Goal: Navigation & Orientation: Find specific page/section

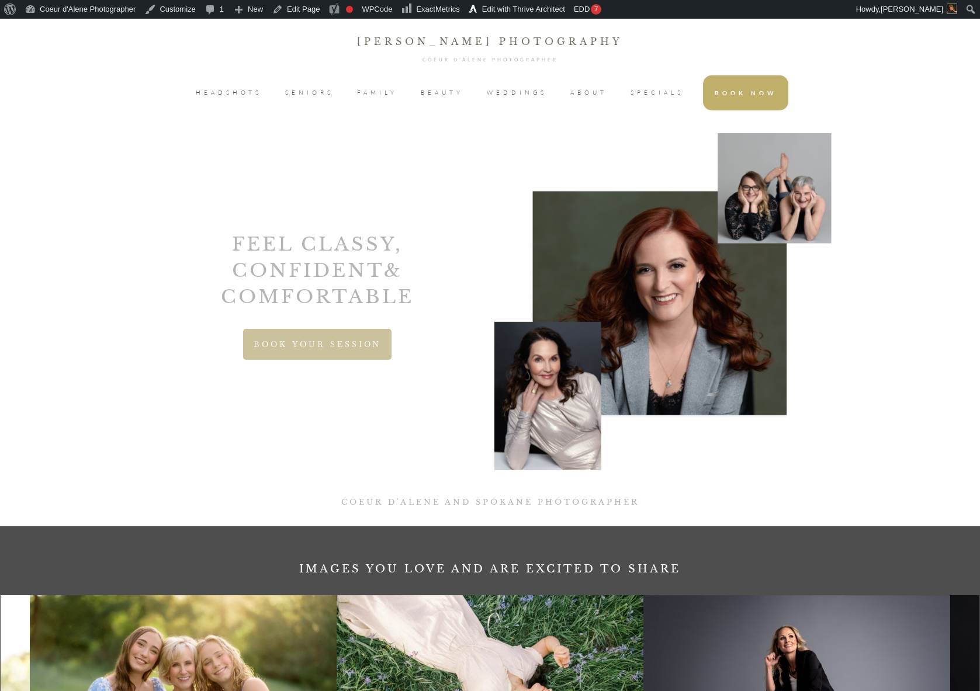
click at [666, 92] on span "SPECIALS" at bounding box center [657, 93] width 53 height 18
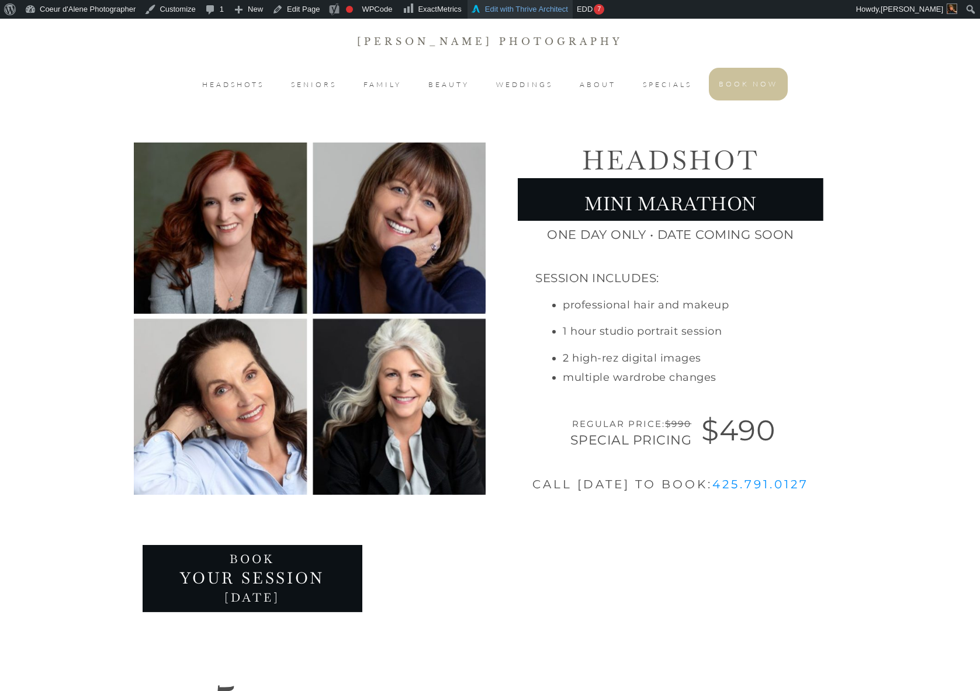
click at [561, 9] on link "Edit with Thrive Architect" at bounding box center [520, 9] width 105 height 19
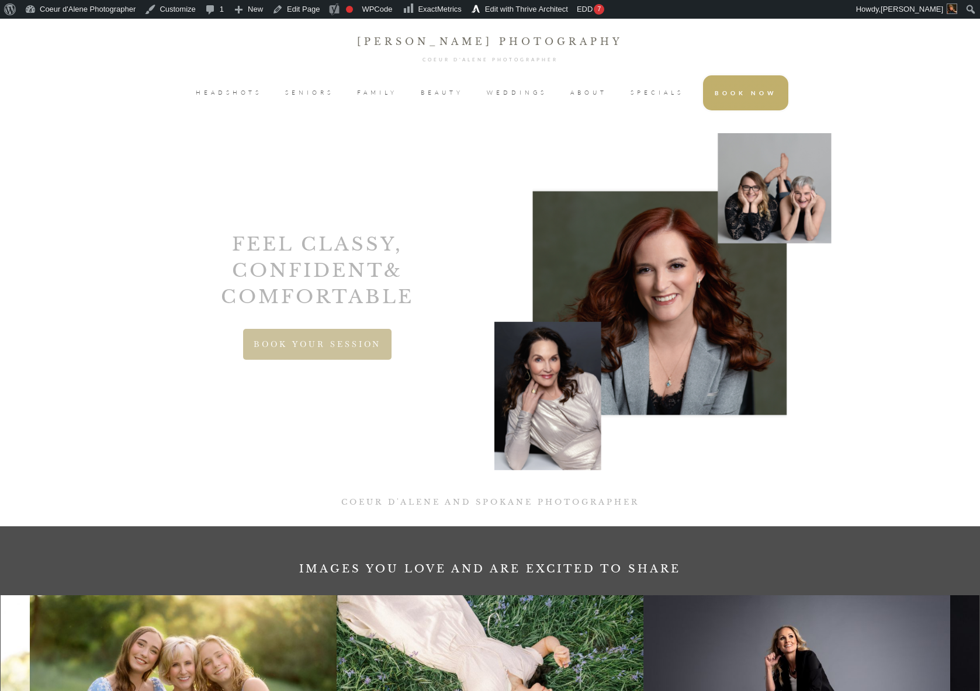
click at [247, 89] on span "HEADSHOTS" at bounding box center [229, 93] width 66 height 18
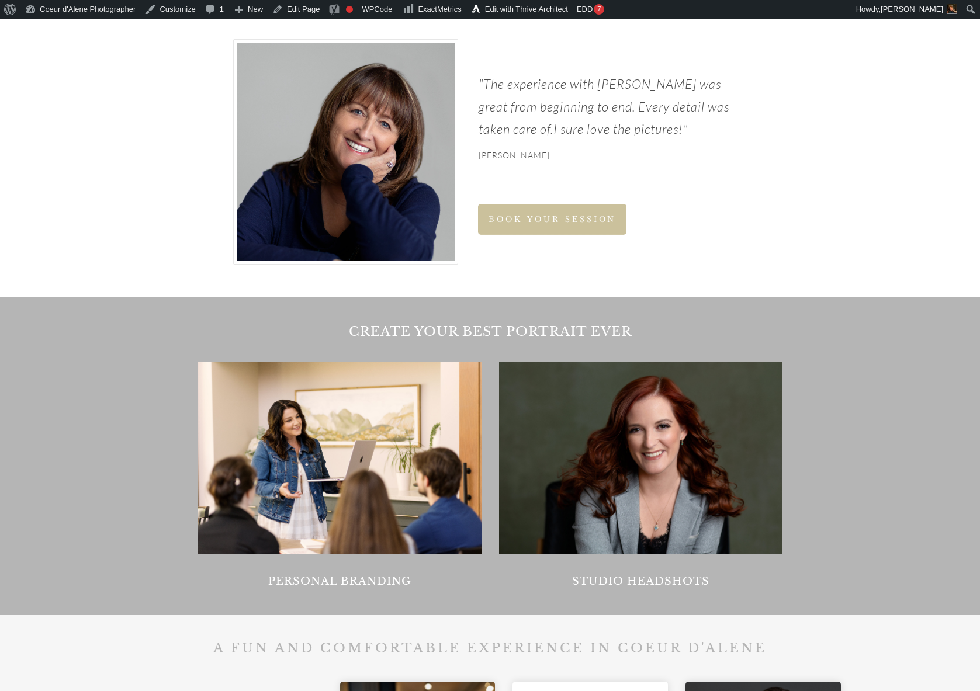
scroll to position [898, 0]
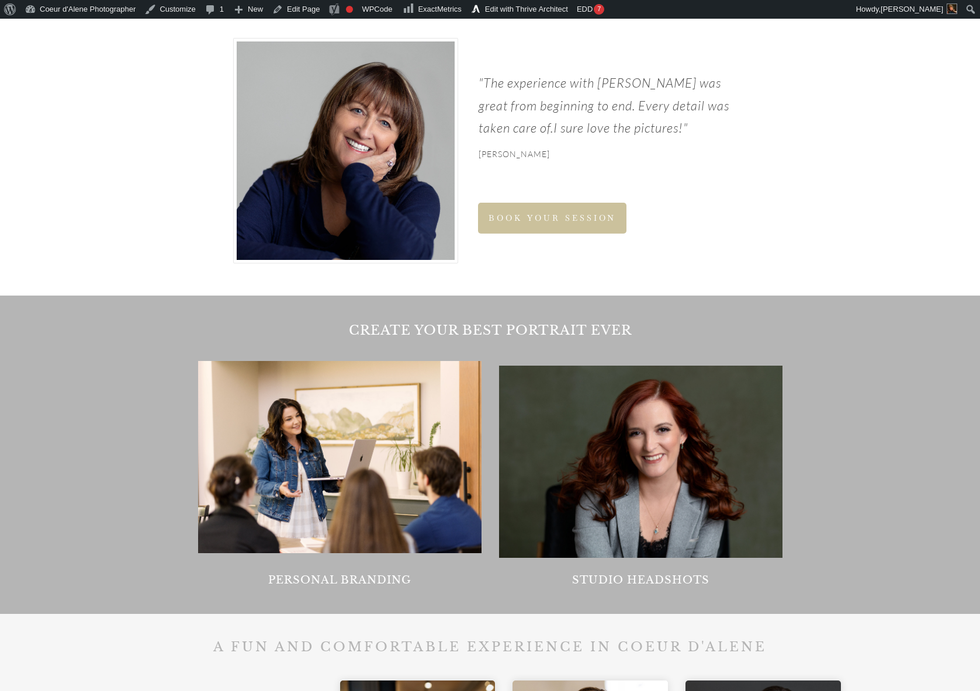
click at [670, 467] on div at bounding box center [640, 462] width 283 height 192
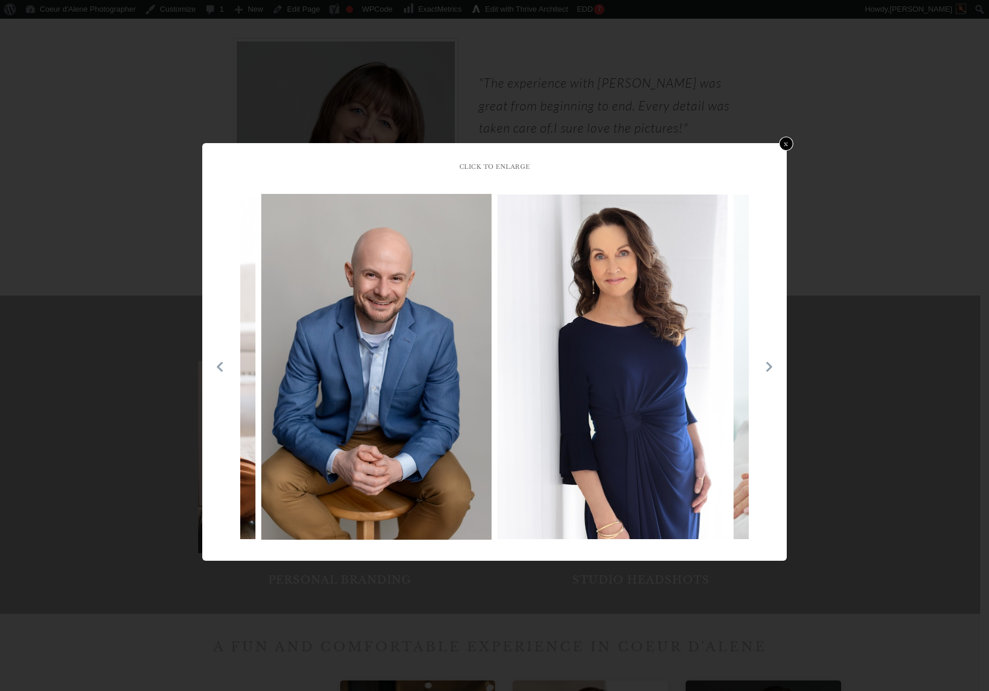
click at [786, 143] on link "x" at bounding box center [786, 144] width 14 height 14
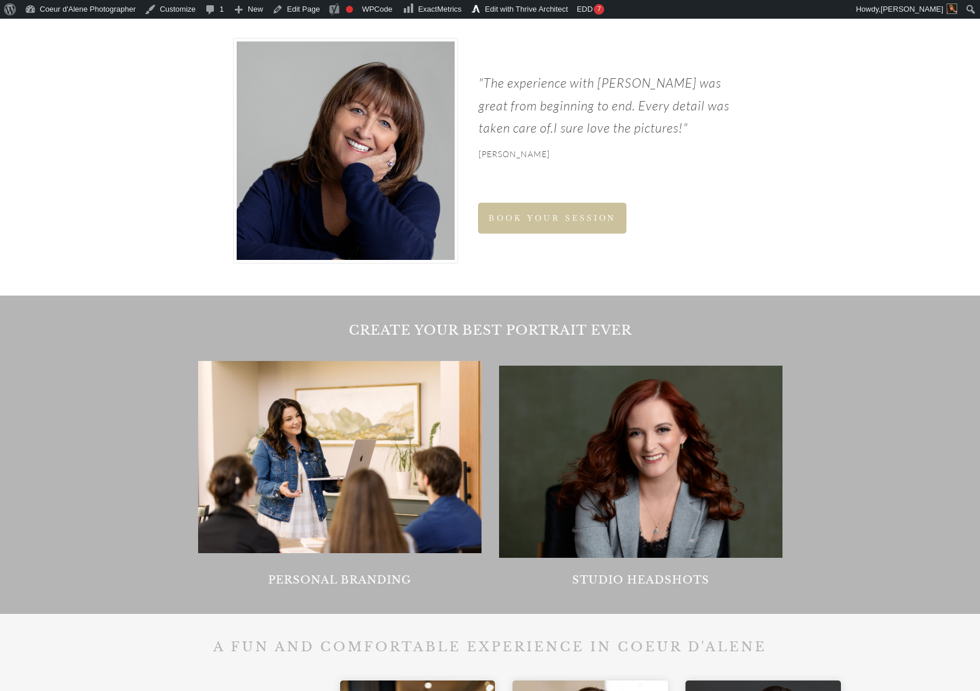
click at [699, 479] on div at bounding box center [640, 462] width 283 height 192
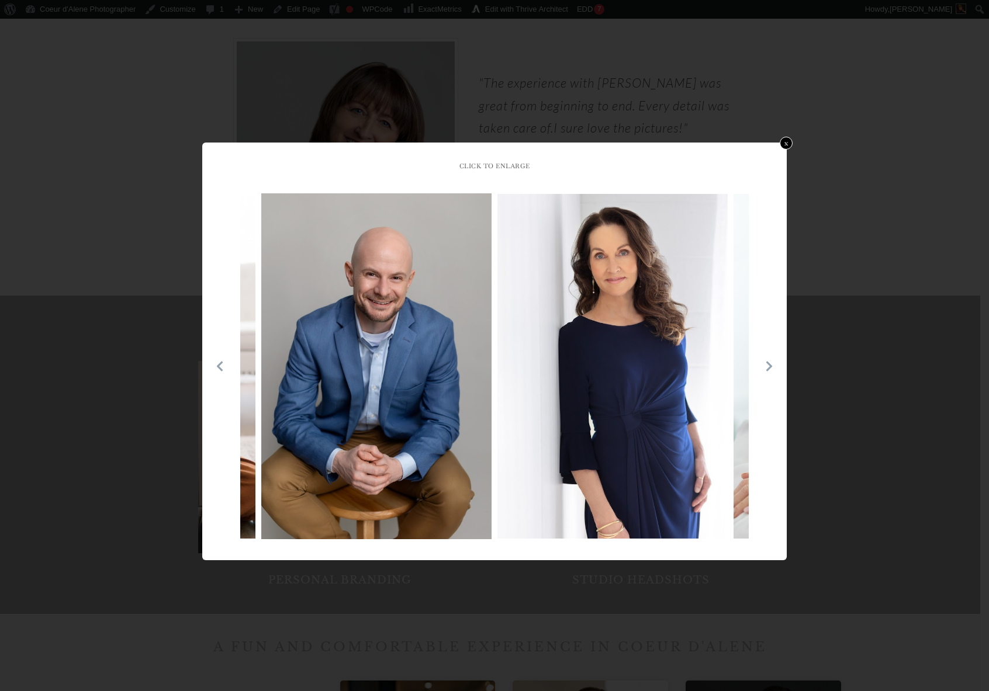
click at [769, 368] on icon at bounding box center [769, 367] width 6 height 10
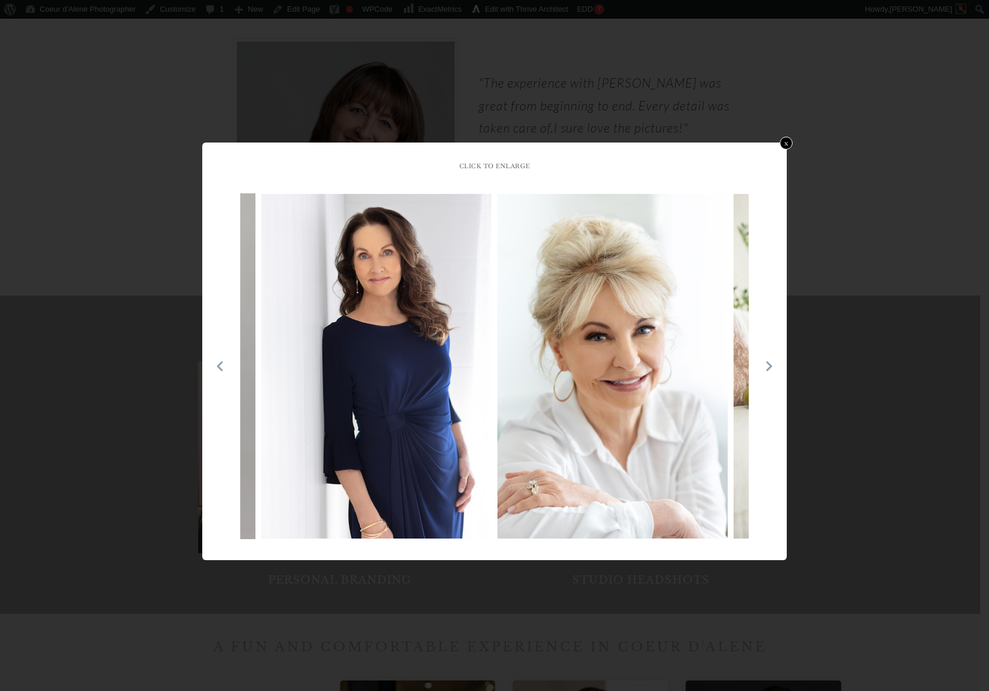
click at [769, 368] on icon at bounding box center [769, 367] width 6 height 10
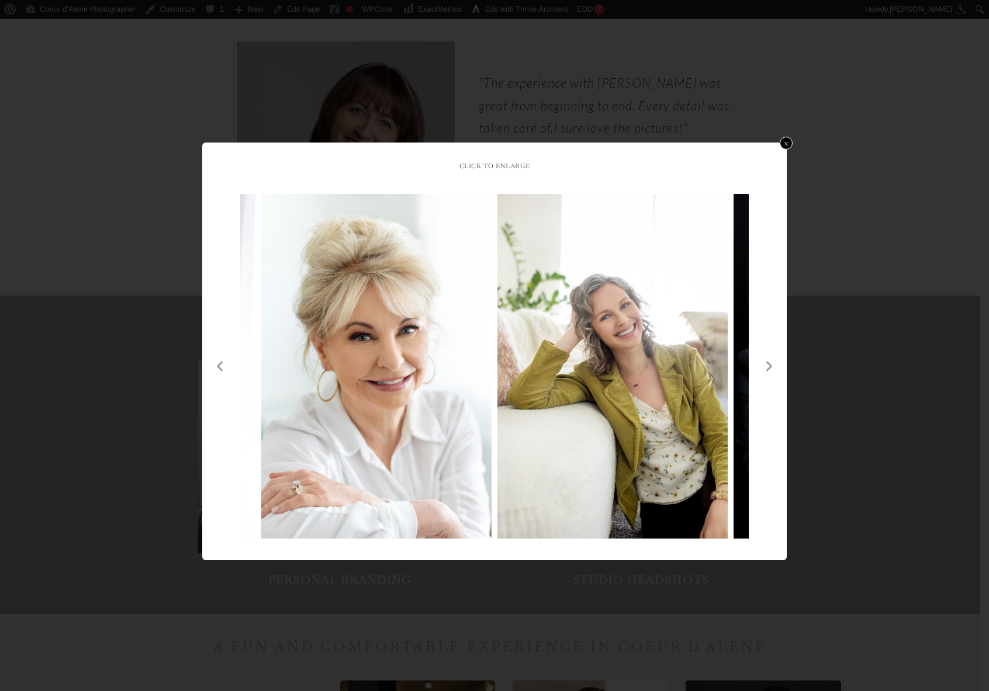
click at [769, 368] on icon at bounding box center [769, 367] width 6 height 10
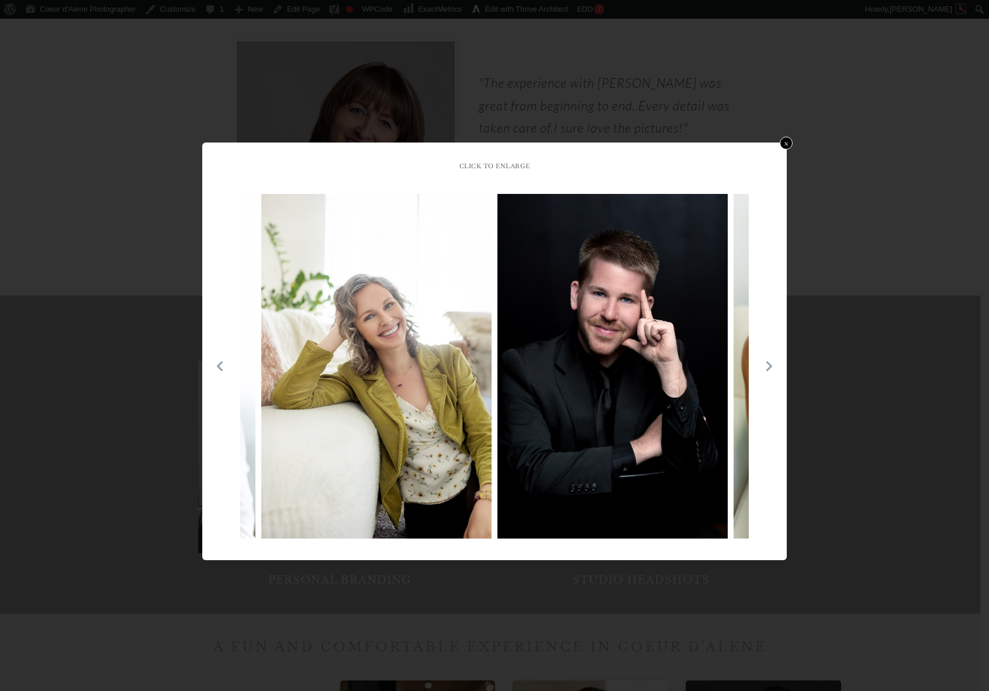
click at [769, 368] on icon at bounding box center [769, 367] width 6 height 10
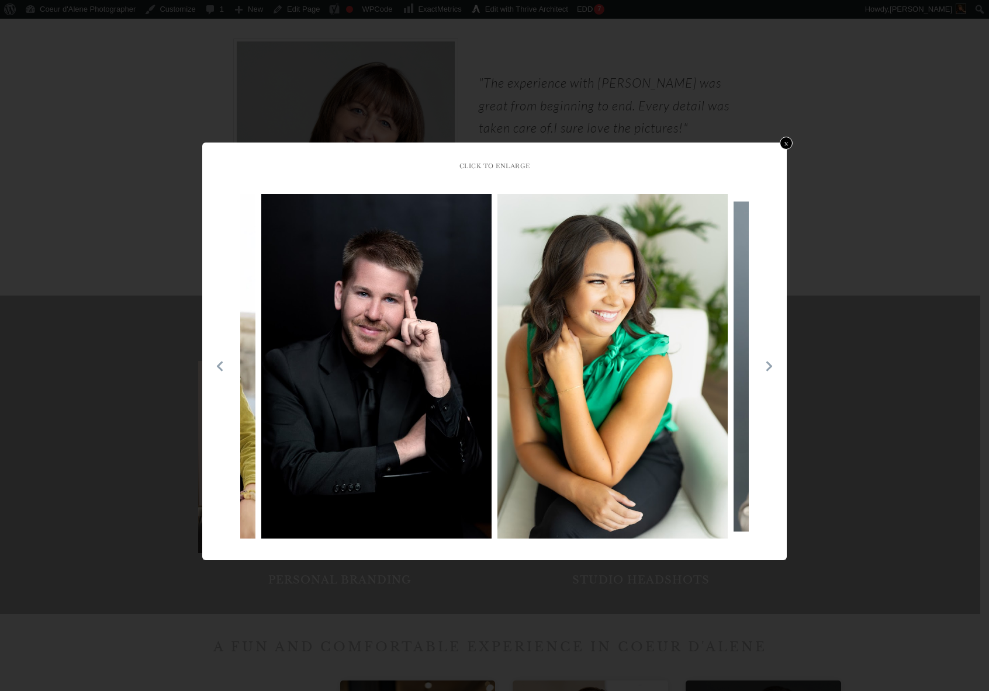
click at [769, 368] on icon at bounding box center [769, 367] width 6 height 10
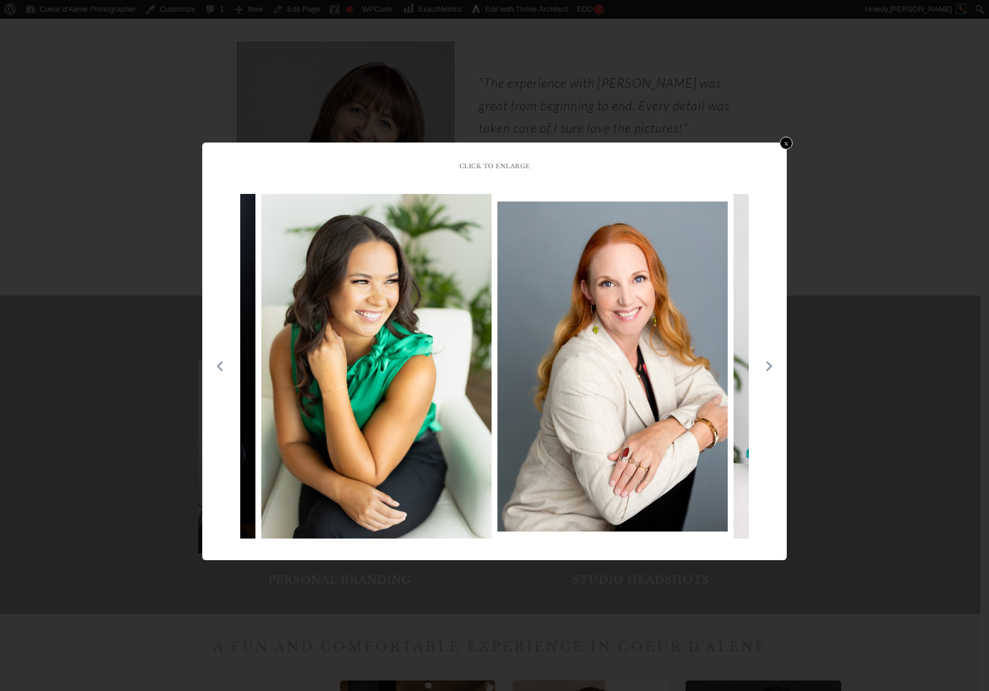
click at [769, 368] on icon at bounding box center [769, 367] width 6 height 10
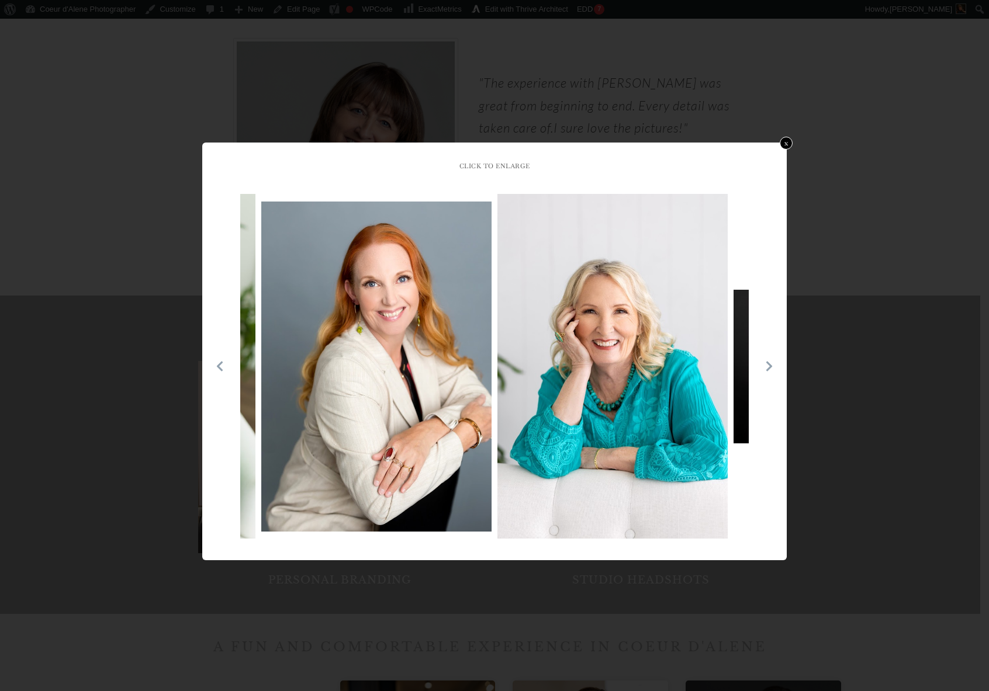
click at [769, 368] on icon at bounding box center [769, 367] width 6 height 10
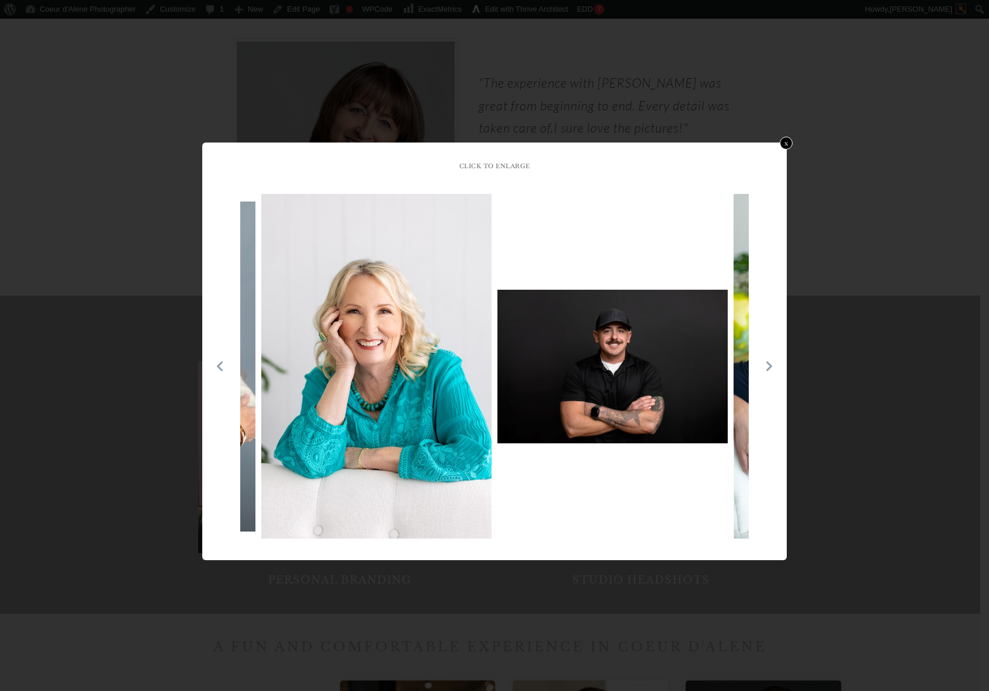
click at [769, 368] on icon at bounding box center [769, 367] width 6 height 10
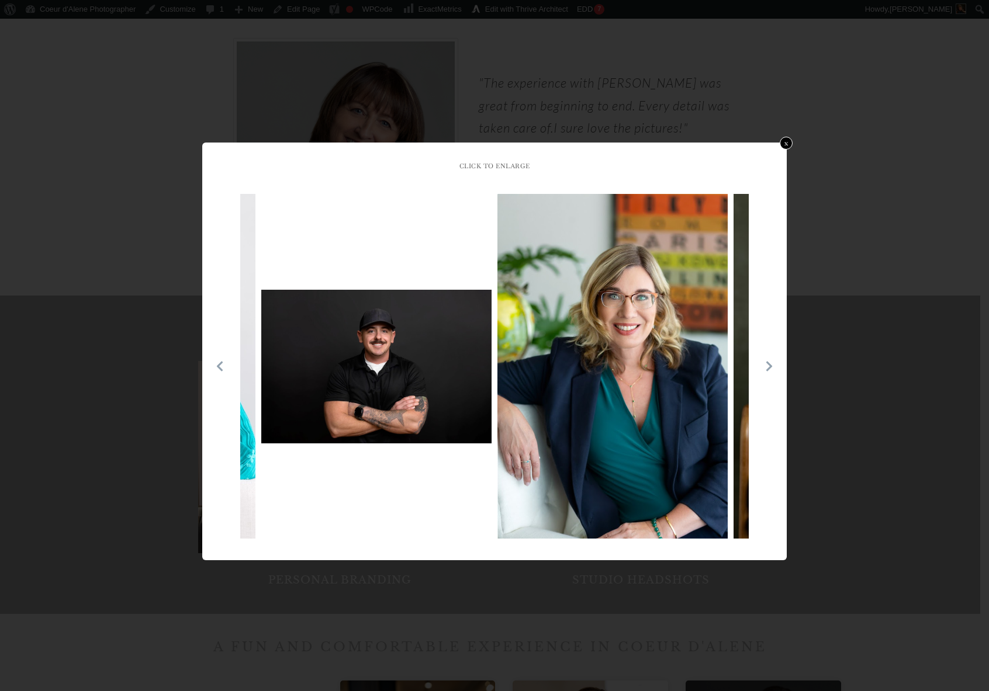
click at [769, 368] on icon at bounding box center [769, 367] width 6 height 10
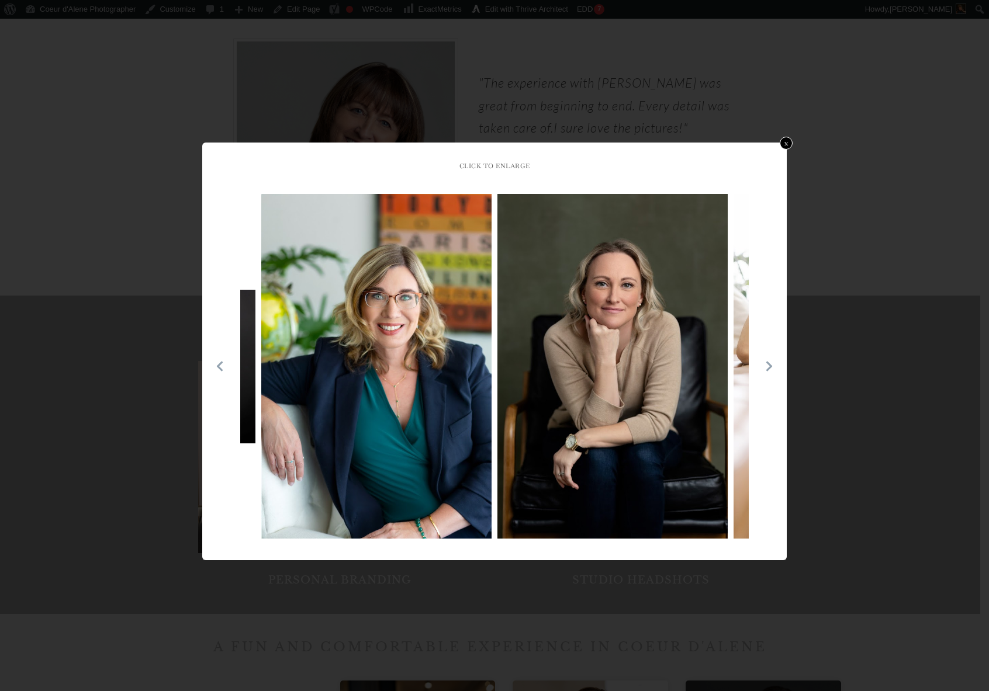
click at [769, 368] on icon at bounding box center [769, 367] width 6 height 10
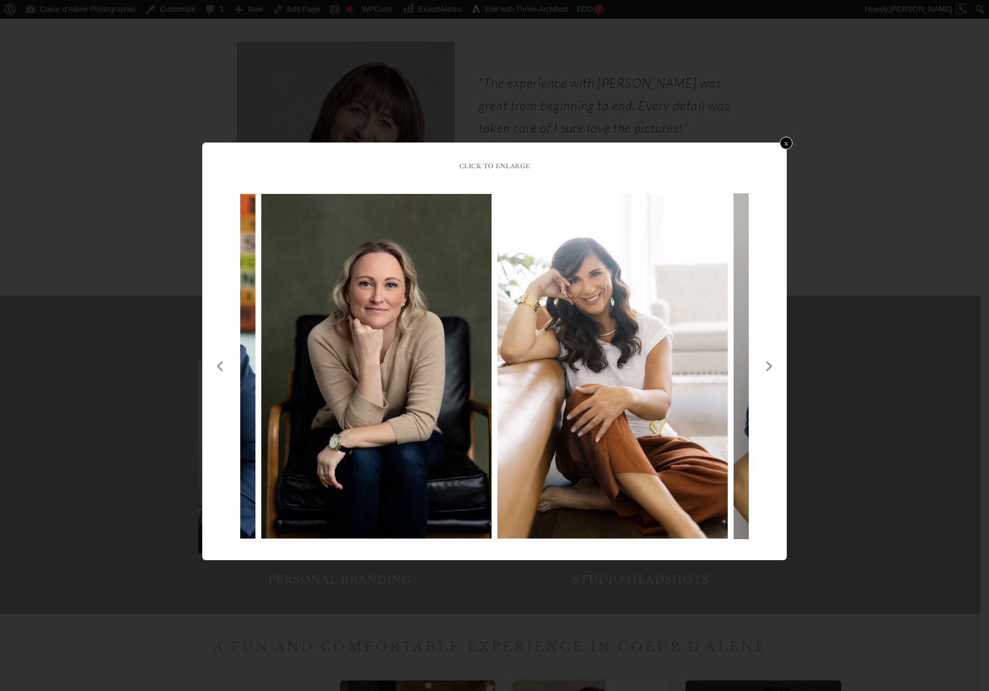
click at [769, 368] on icon at bounding box center [769, 367] width 6 height 10
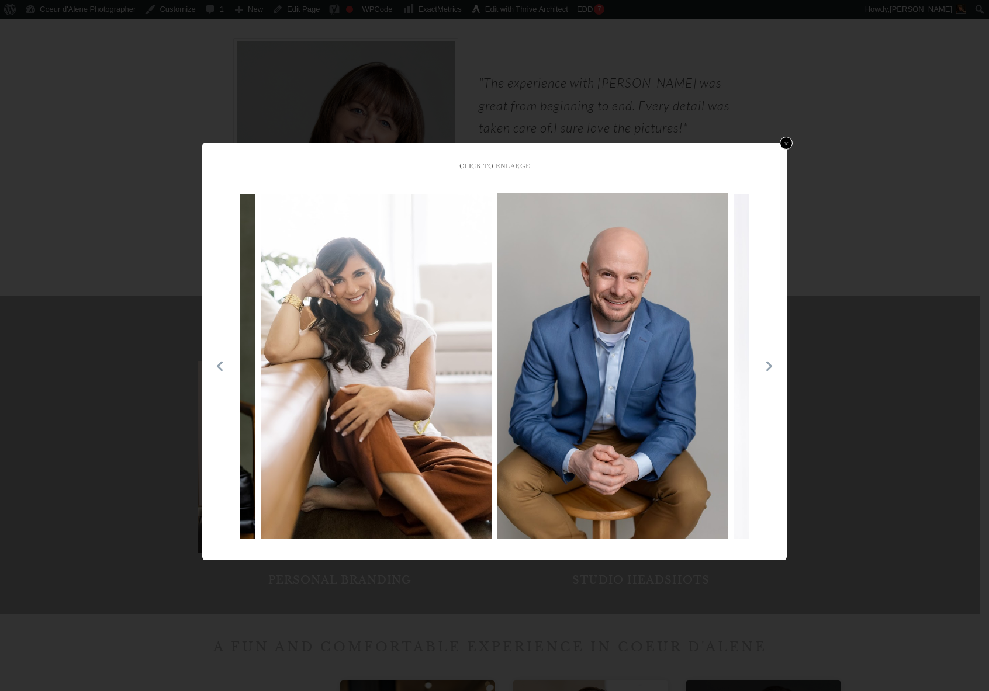
click at [769, 368] on icon at bounding box center [769, 367] width 6 height 10
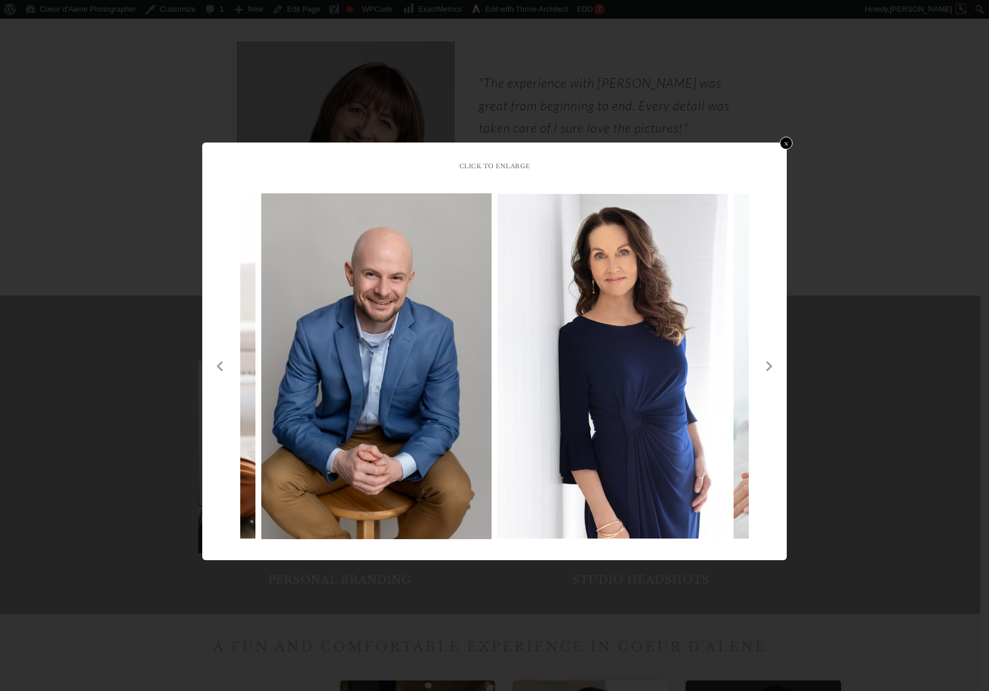
click at [771, 368] on icon at bounding box center [769, 367] width 12 height 12
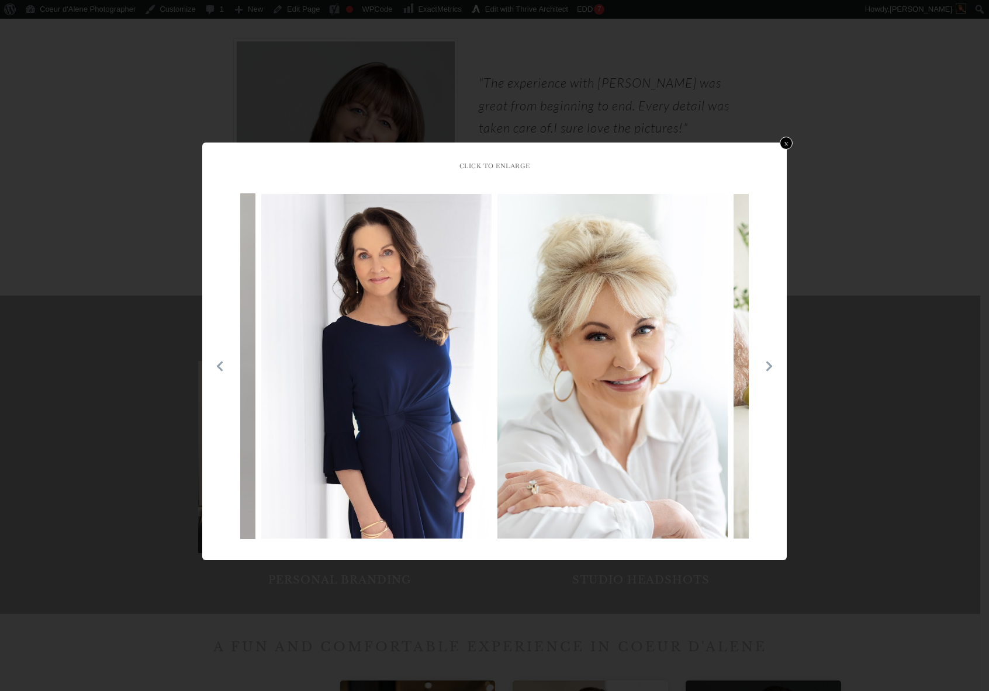
click at [771, 368] on icon at bounding box center [769, 367] width 12 height 12
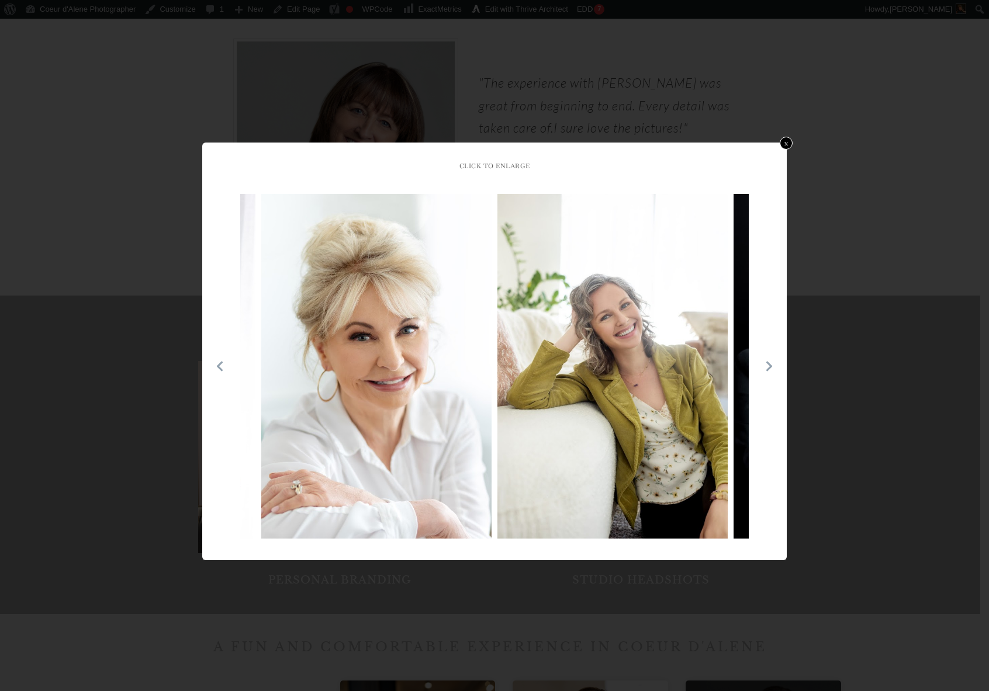
click at [771, 368] on icon at bounding box center [769, 367] width 12 height 12
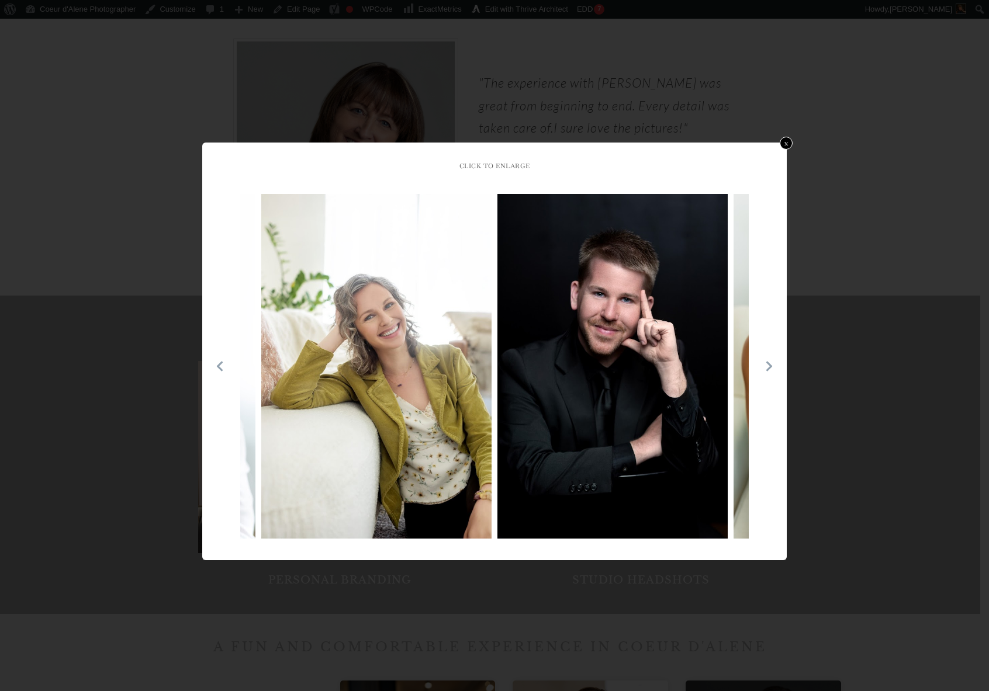
click at [771, 368] on icon at bounding box center [769, 367] width 12 height 12
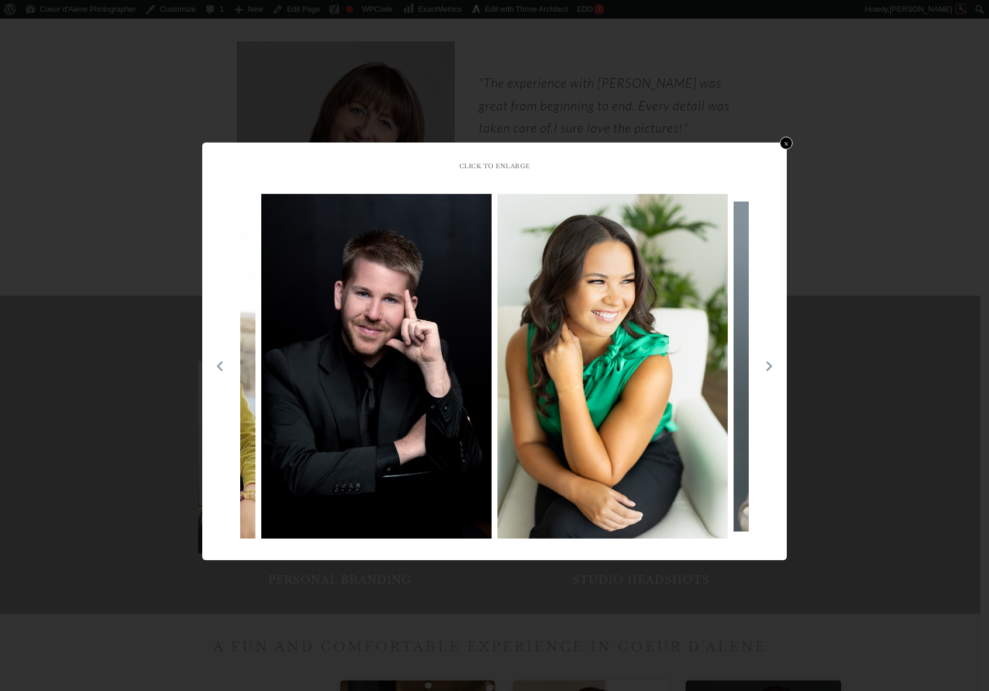
click at [767, 367] on icon at bounding box center [769, 367] width 12 height 12
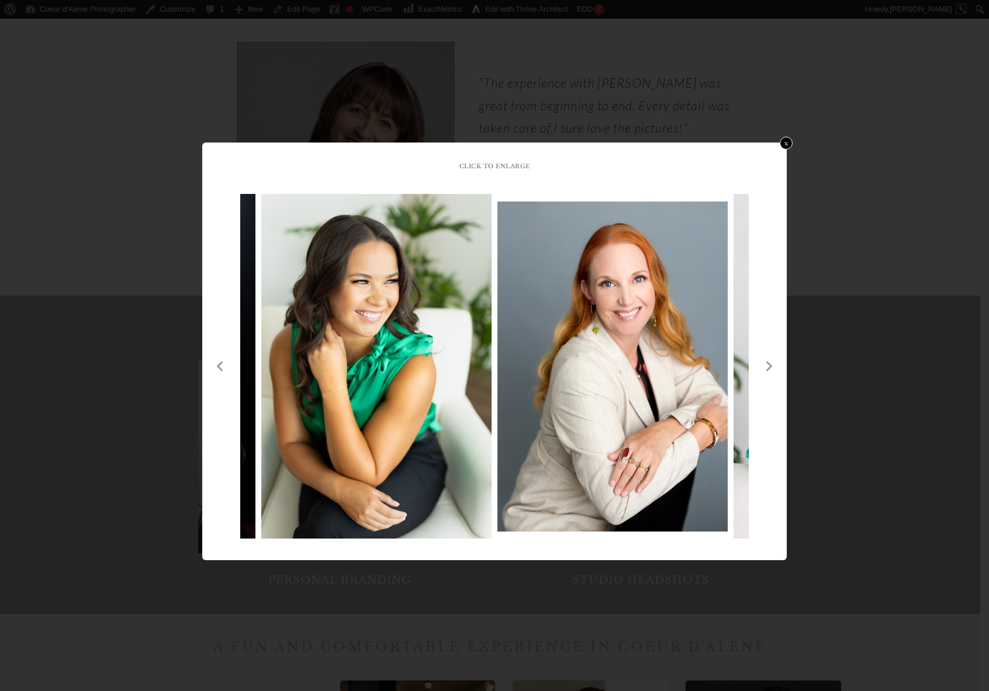
click at [767, 367] on icon at bounding box center [769, 367] width 12 height 12
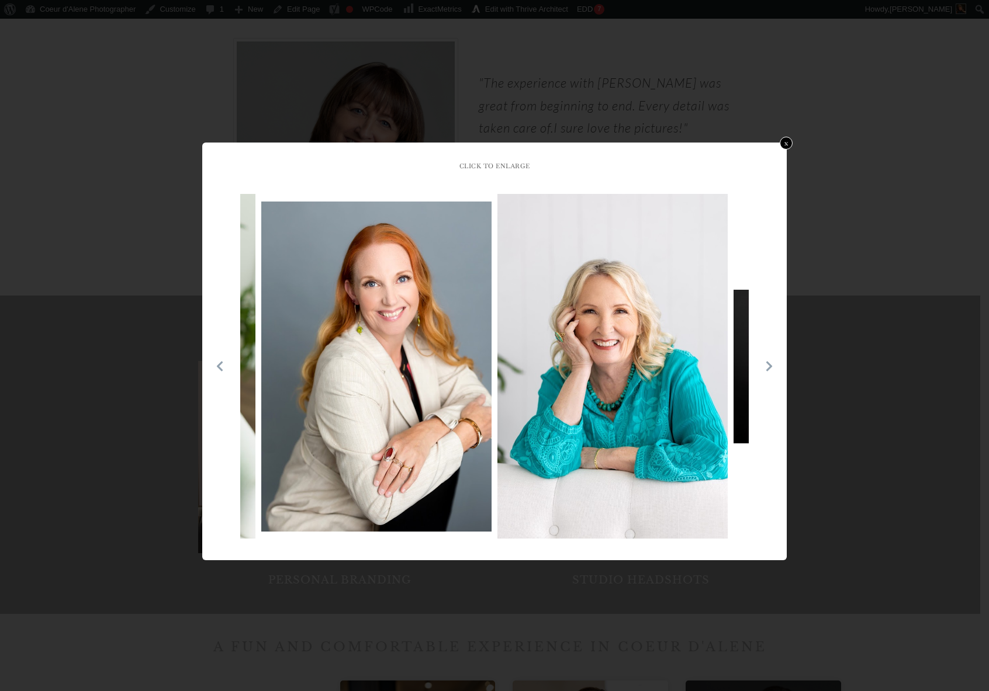
click at [767, 367] on icon at bounding box center [769, 367] width 12 height 12
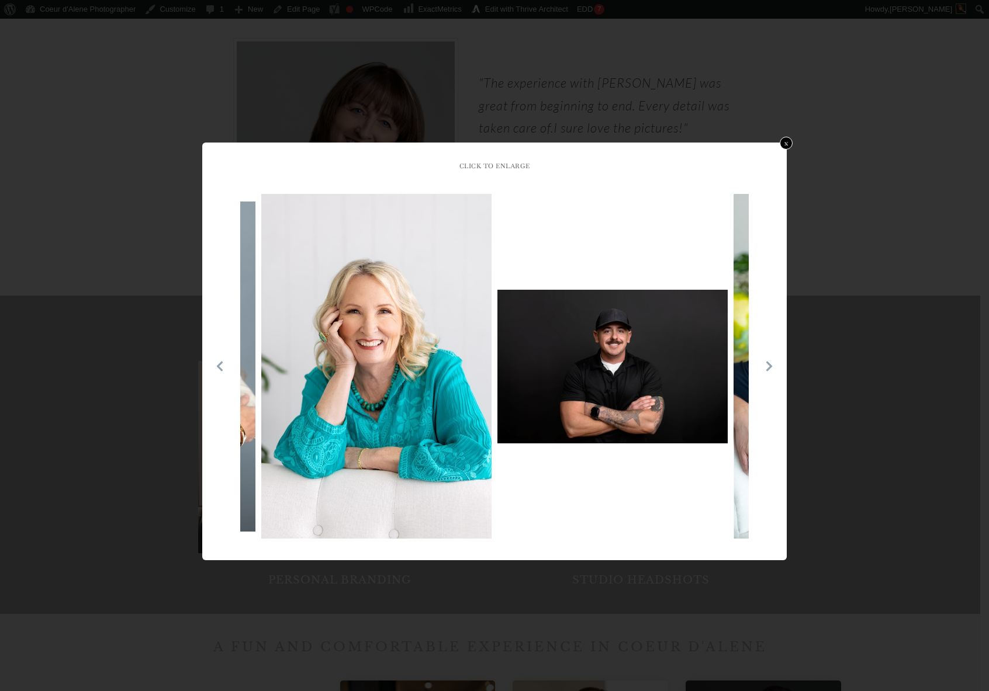
click at [767, 367] on icon at bounding box center [769, 367] width 12 height 12
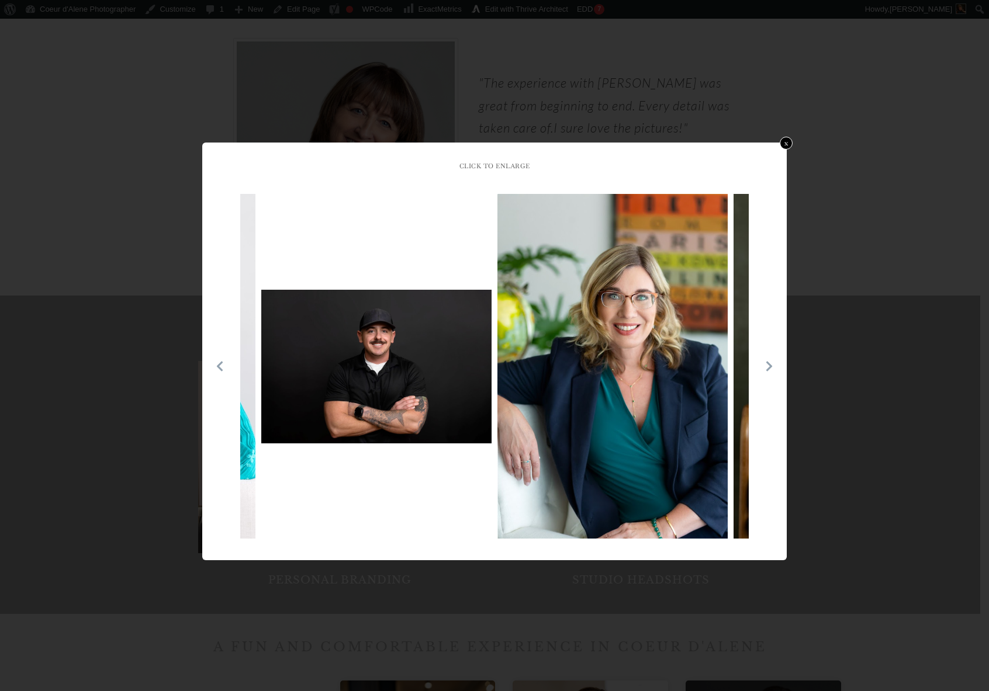
click at [767, 367] on icon at bounding box center [769, 367] width 12 height 12
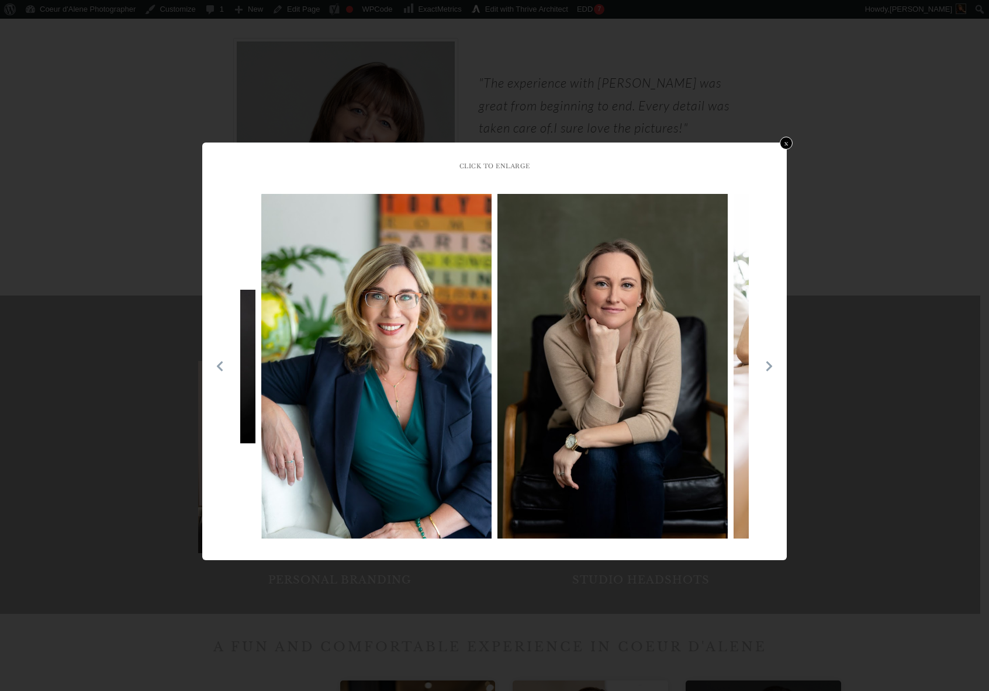
click at [767, 367] on icon at bounding box center [769, 367] width 12 height 12
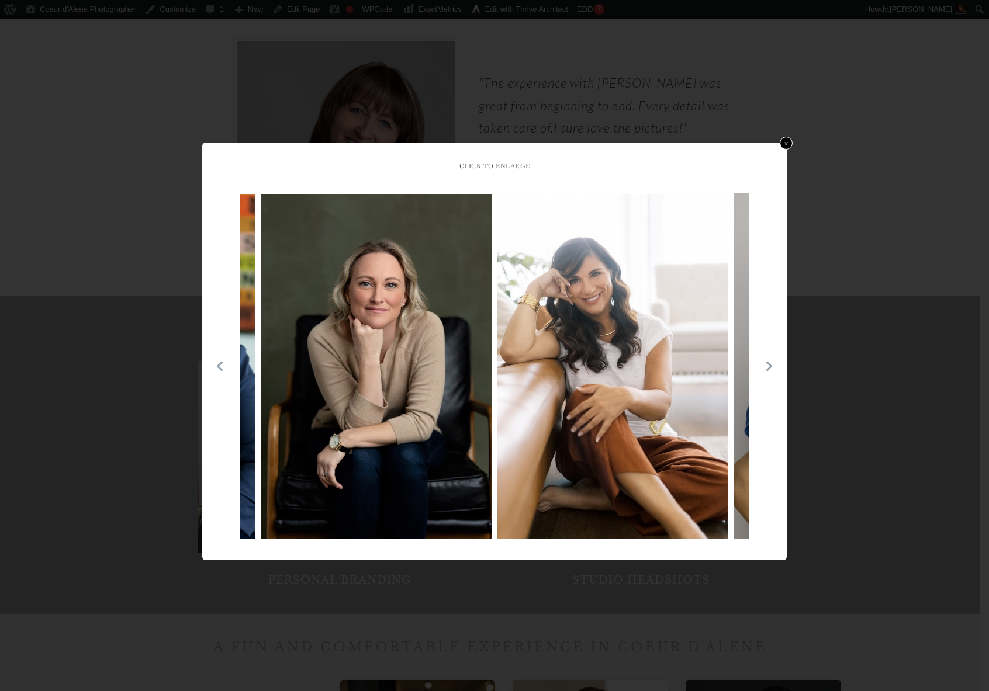
click at [767, 367] on icon at bounding box center [769, 367] width 12 height 12
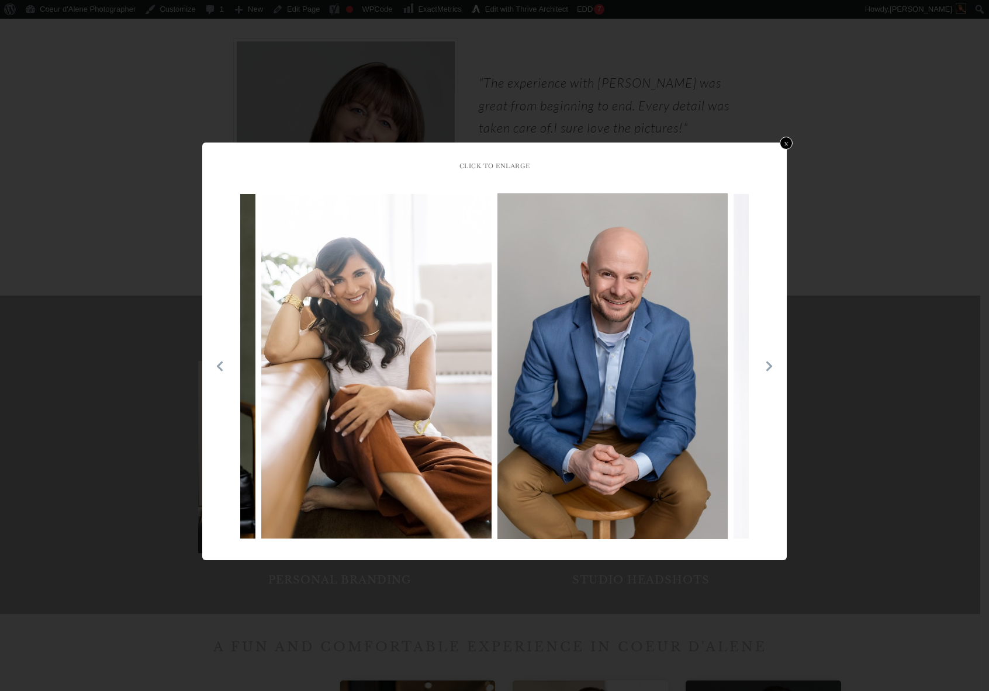
click at [767, 367] on icon at bounding box center [769, 367] width 12 height 12
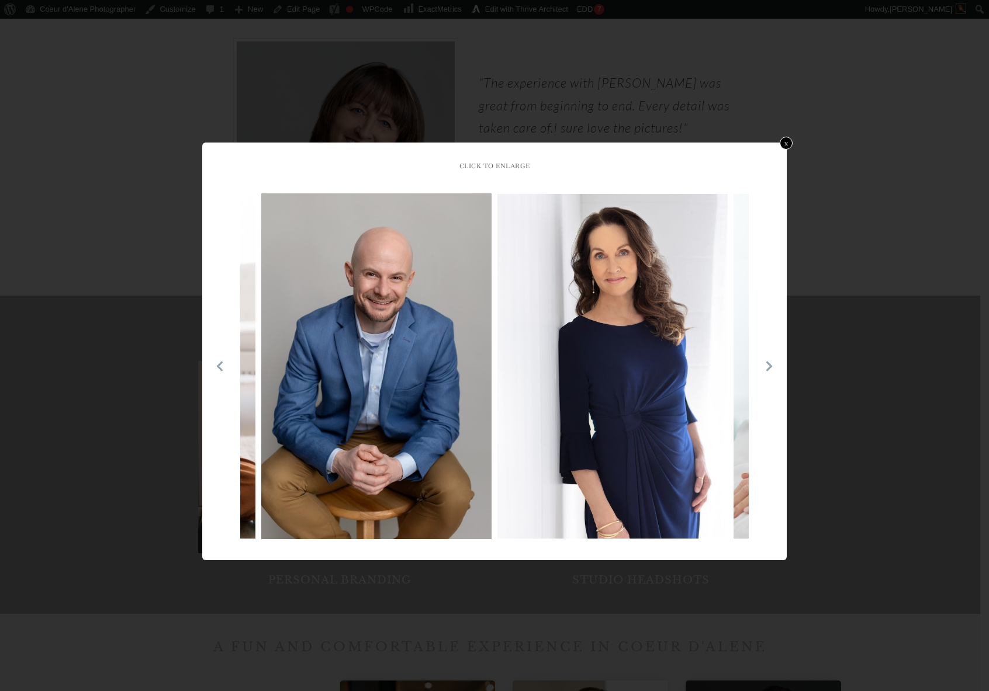
click at [767, 367] on icon at bounding box center [769, 367] width 12 height 12
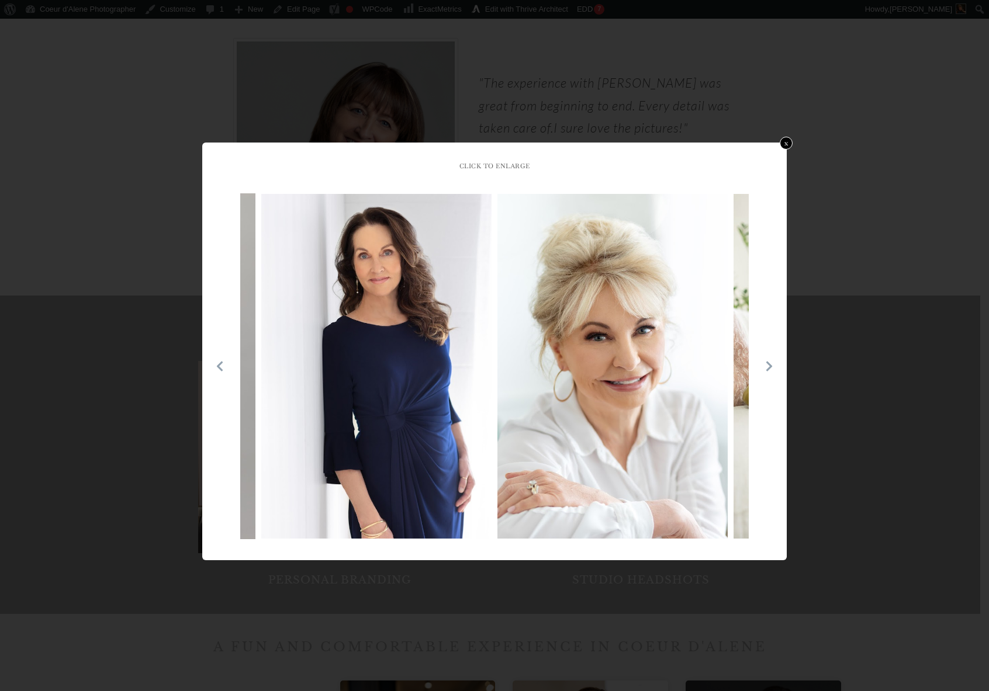
click at [767, 367] on icon at bounding box center [769, 367] width 12 height 12
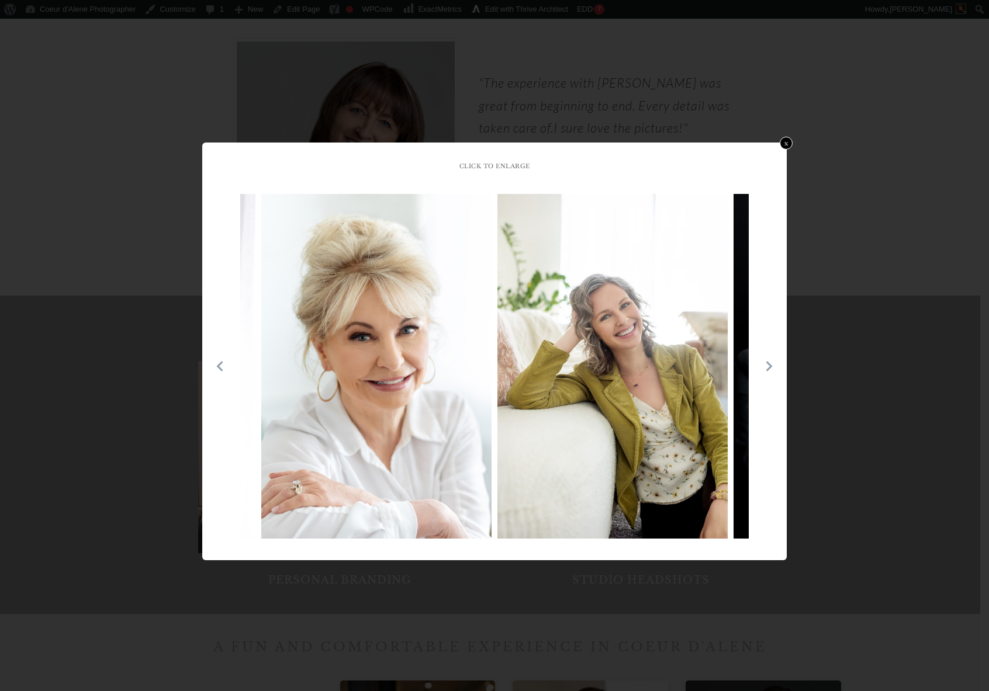
click at [767, 367] on icon at bounding box center [769, 367] width 12 height 12
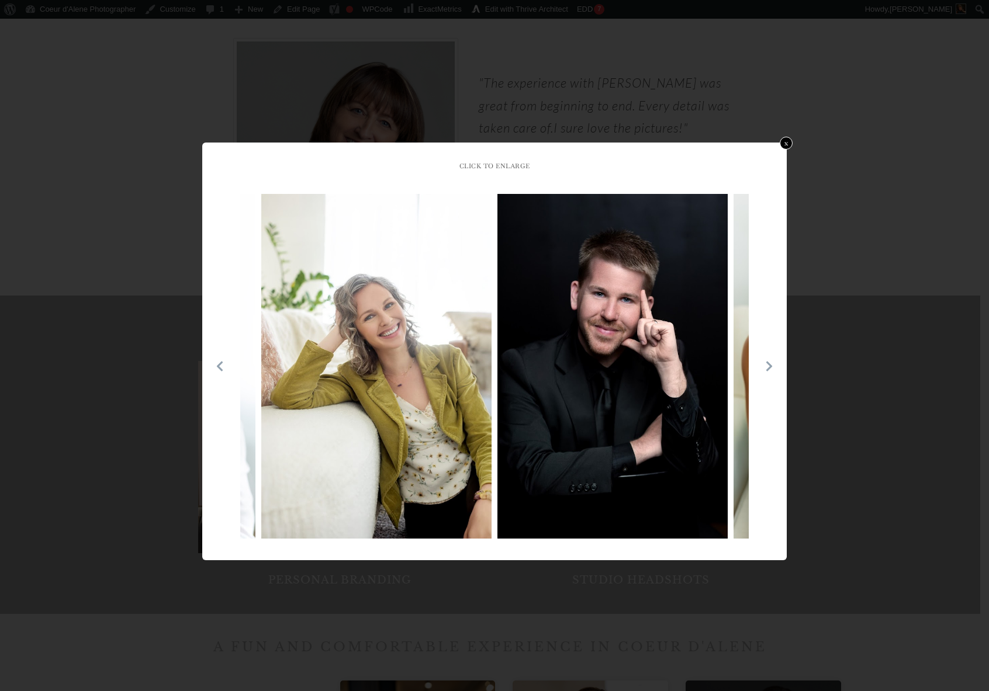
click at [767, 367] on icon at bounding box center [769, 367] width 12 height 12
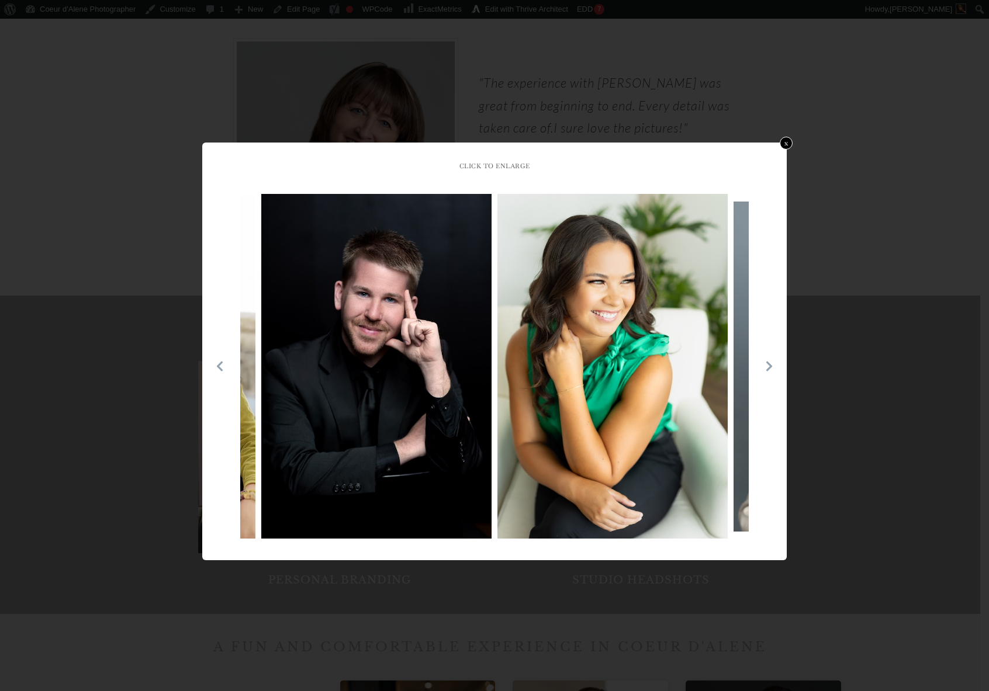
click at [771, 365] on icon at bounding box center [769, 367] width 12 height 12
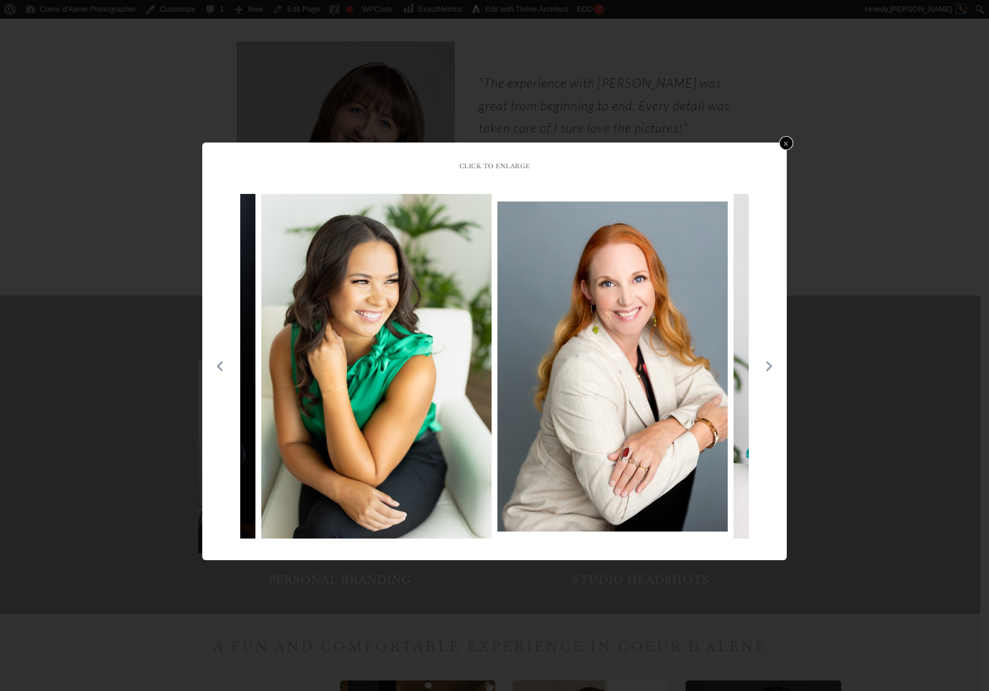
click at [788, 140] on link "x" at bounding box center [786, 143] width 14 height 14
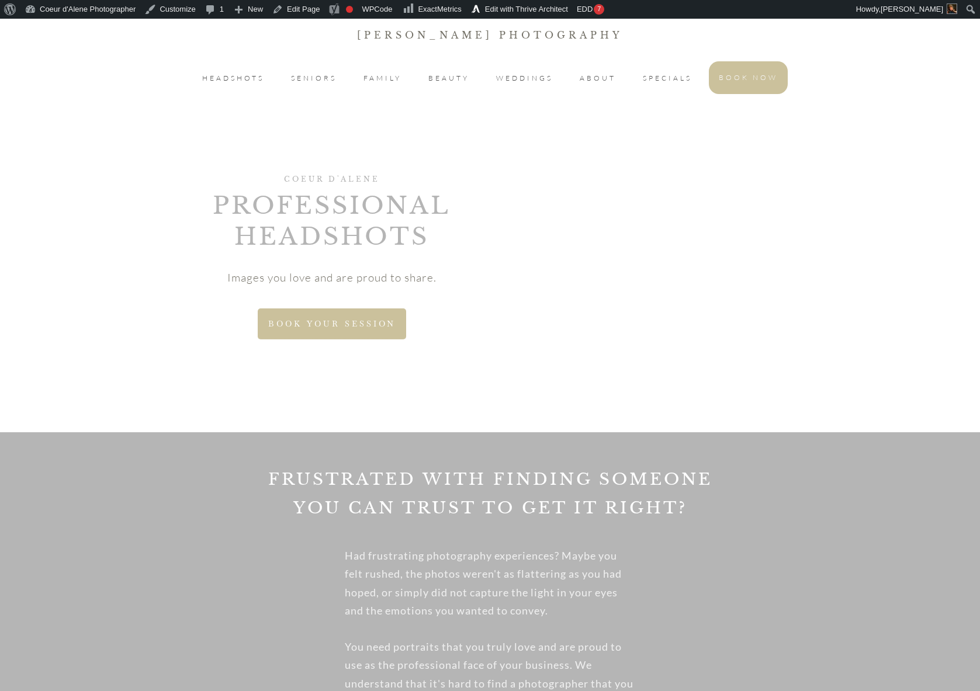
scroll to position [0, 0]
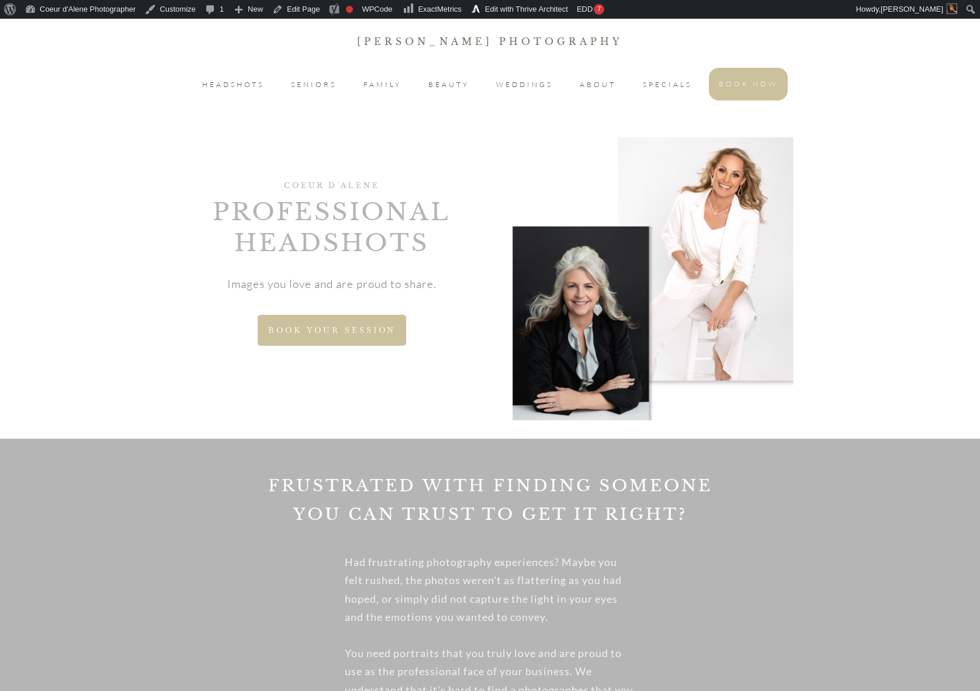
click at [435, 39] on p "[PERSON_NAME] Photography" at bounding box center [490, 41] width 979 height 16
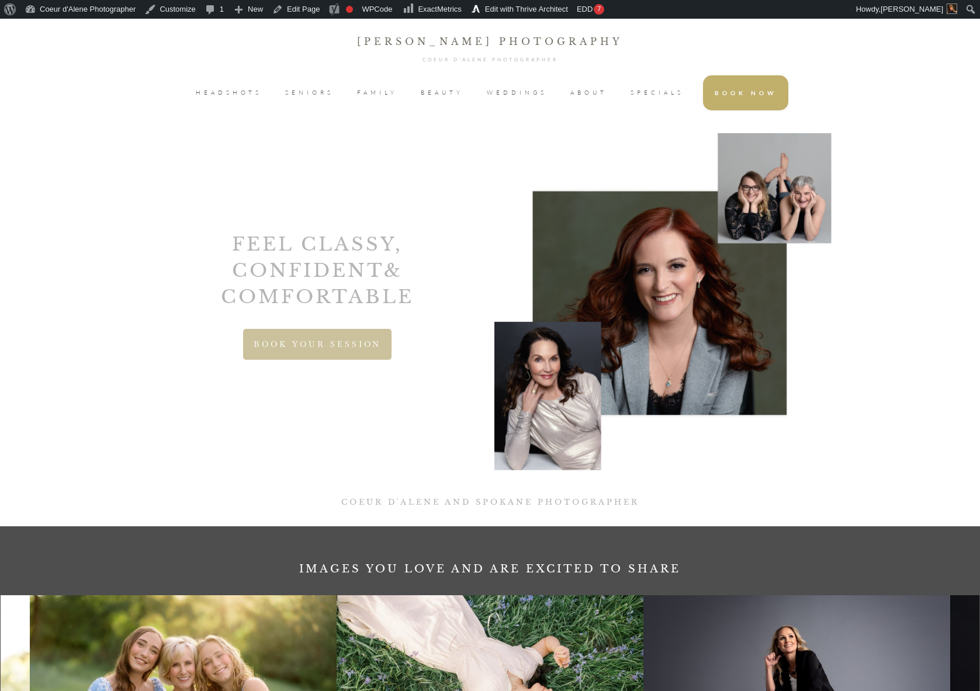
click at [236, 89] on span "HEADSHOTS" at bounding box center [229, 93] width 66 height 18
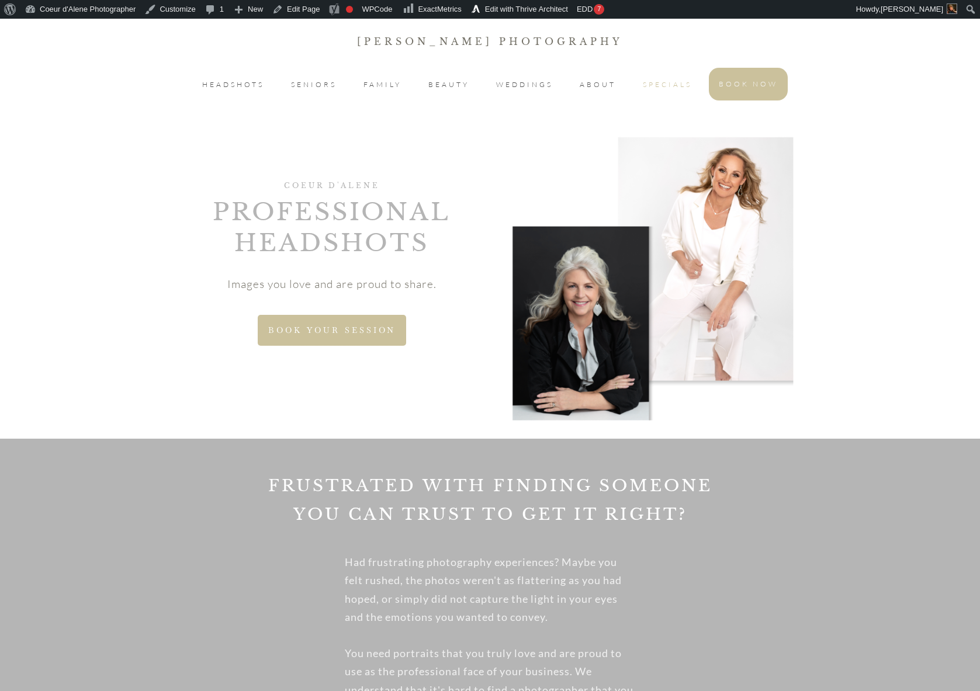
click at [647, 84] on span "SPECIALS" at bounding box center [667, 85] width 49 height 14
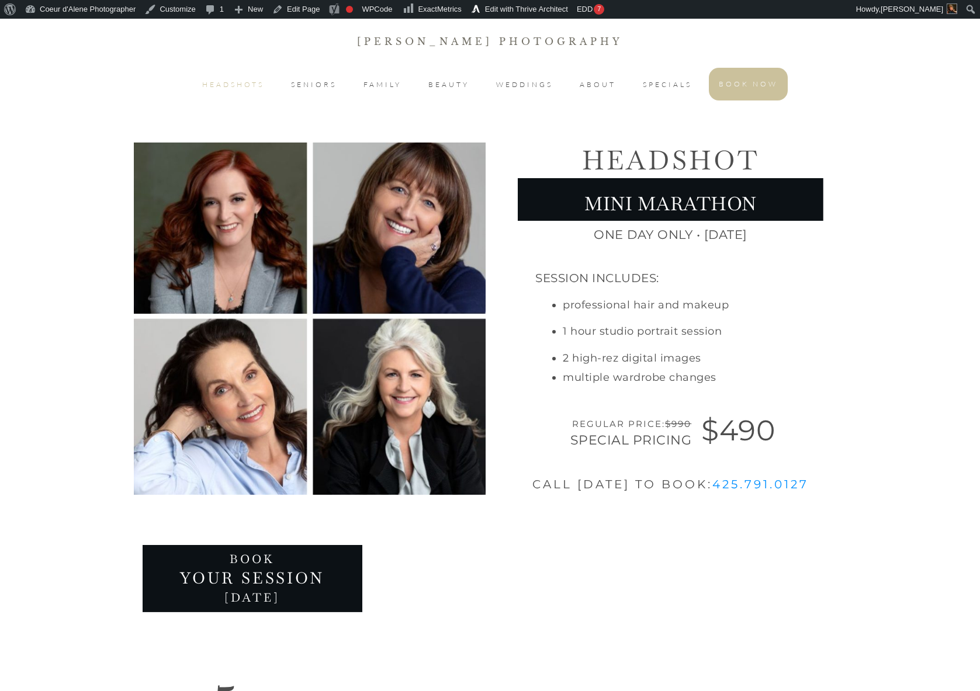
click at [232, 82] on span "HEADSHOTS" at bounding box center [233, 85] width 62 height 14
